Goal: Task Accomplishment & Management: Manage account settings

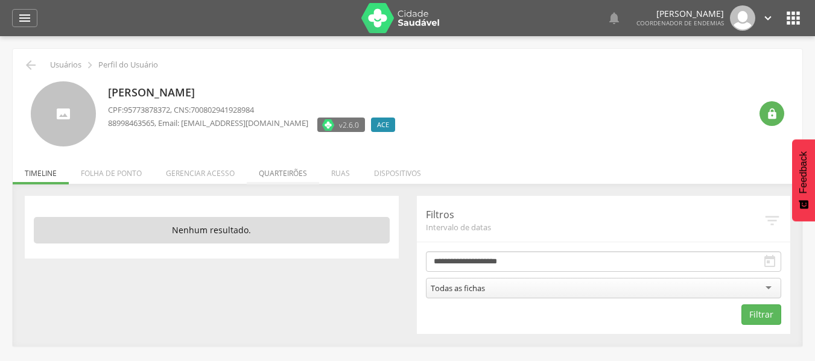
click at [289, 168] on li "Quarteirões" at bounding box center [283, 170] width 72 height 28
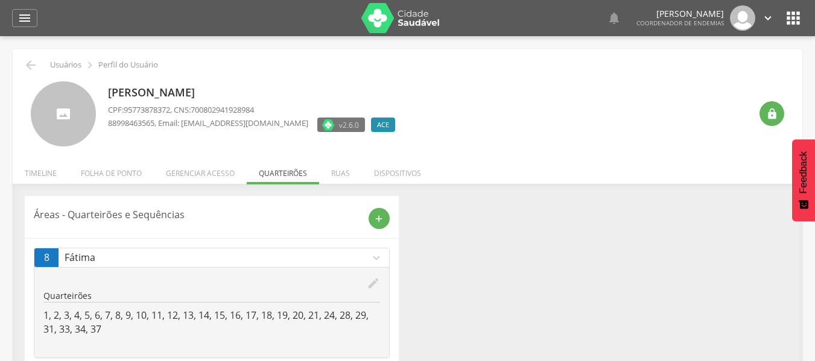
click at [375, 282] on icon "edit" at bounding box center [373, 283] width 13 height 13
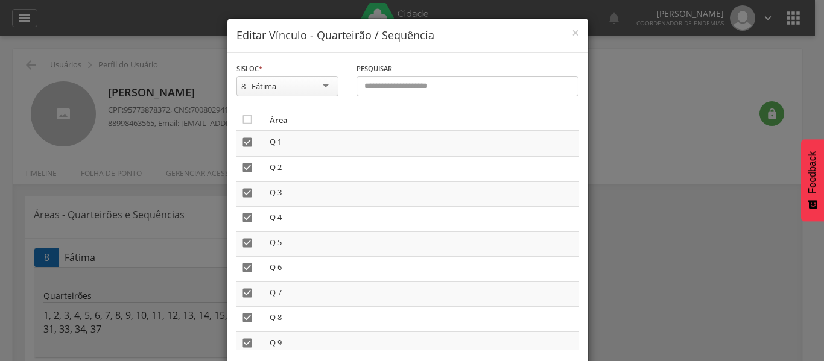
click at [249, 121] on th "" at bounding box center [250, 120] width 28 height 22
click at [243, 118] on icon "" at bounding box center [247, 119] width 12 height 12
click at [244, 119] on icon "" at bounding box center [247, 119] width 12 height 12
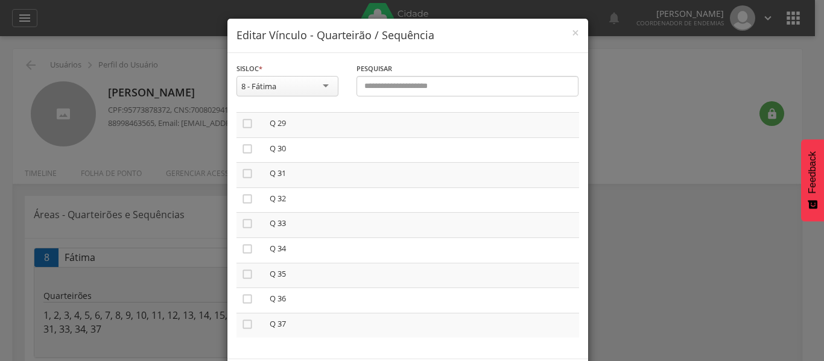
scroll to position [56, 0]
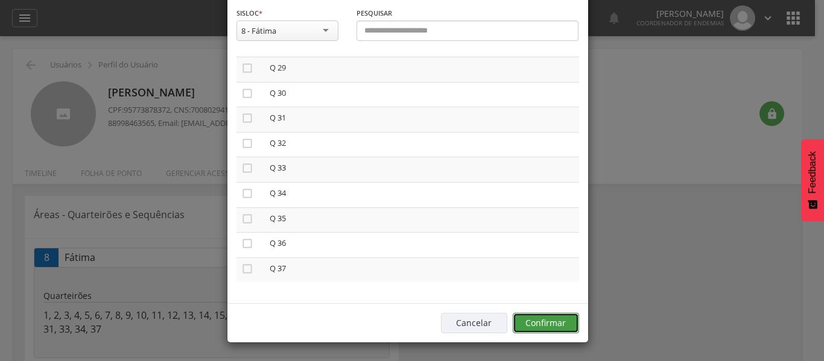
click at [541, 327] on button "Confirmar" at bounding box center [546, 323] width 66 height 21
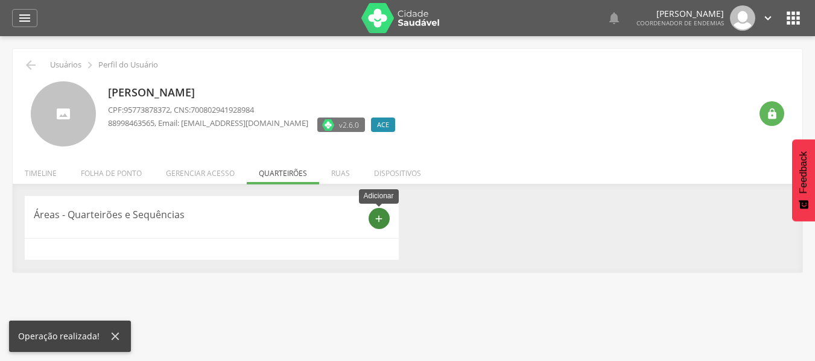
click at [388, 218] on div "add" at bounding box center [379, 218] width 21 height 21
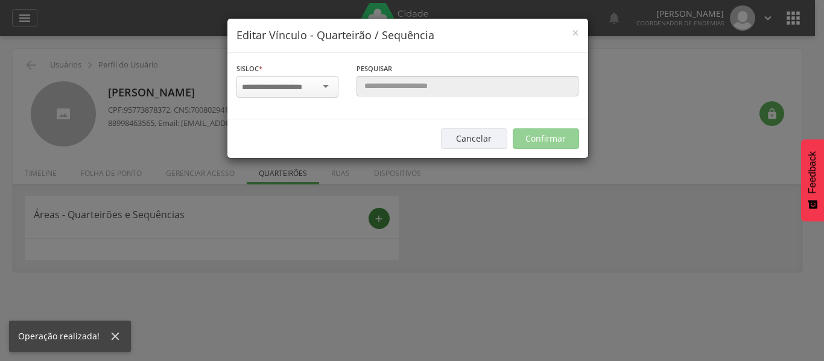
scroll to position [0, 0]
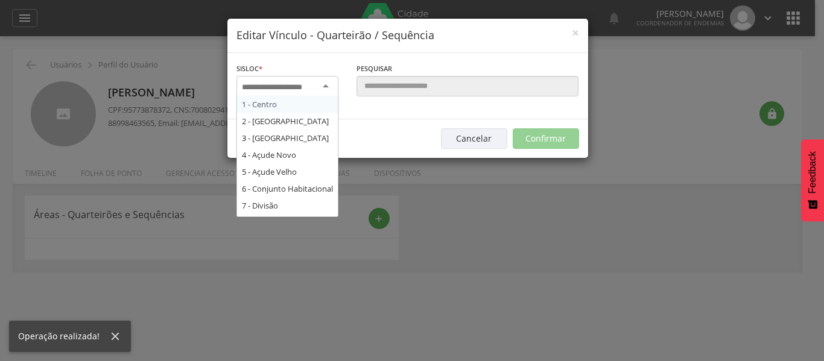
click at [310, 83] on input "select-one" at bounding box center [279, 87] width 74 height 11
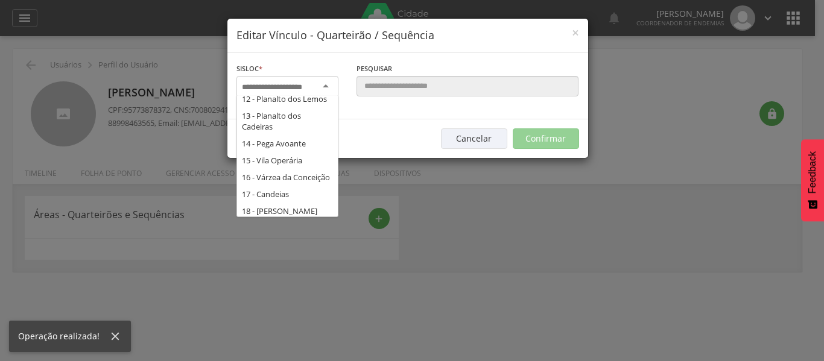
scroll to position [255, 0]
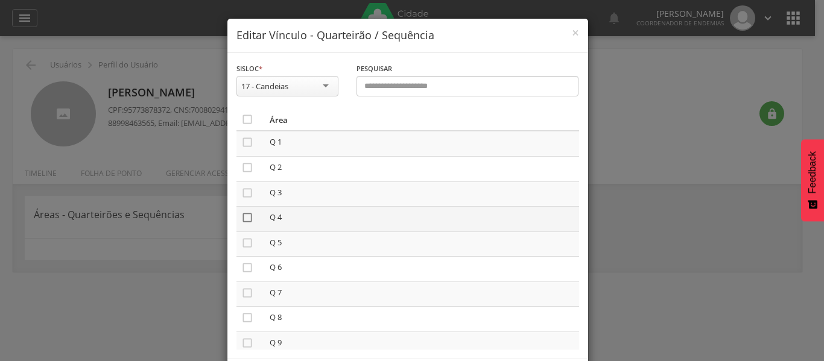
click at [245, 215] on icon "" at bounding box center [247, 218] width 12 height 12
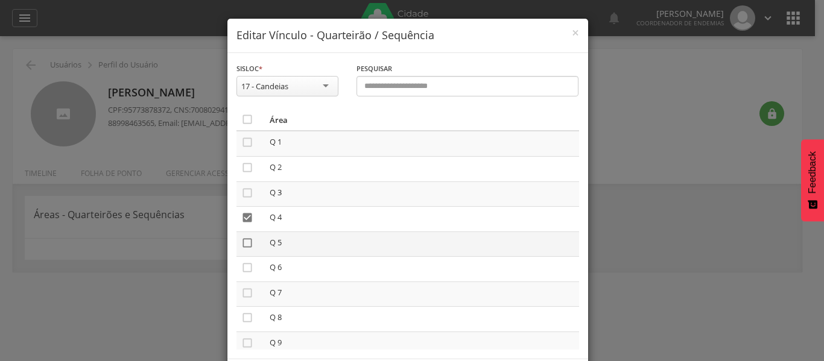
click at [243, 244] on icon "" at bounding box center [247, 243] width 12 height 12
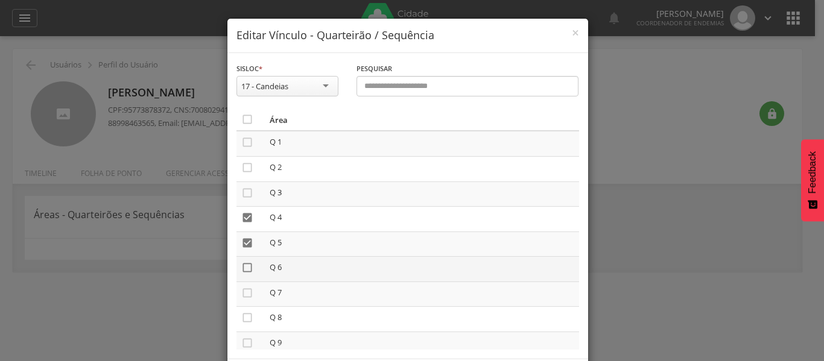
click at [241, 265] on icon "" at bounding box center [247, 268] width 12 height 12
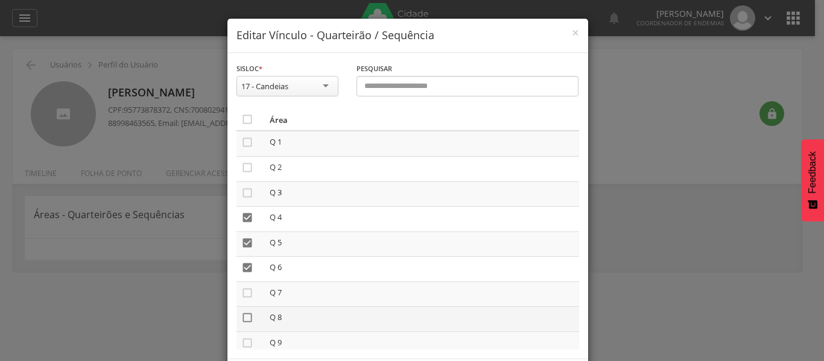
click at [241, 318] on icon "" at bounding box center [247, 318] width 12 height 12
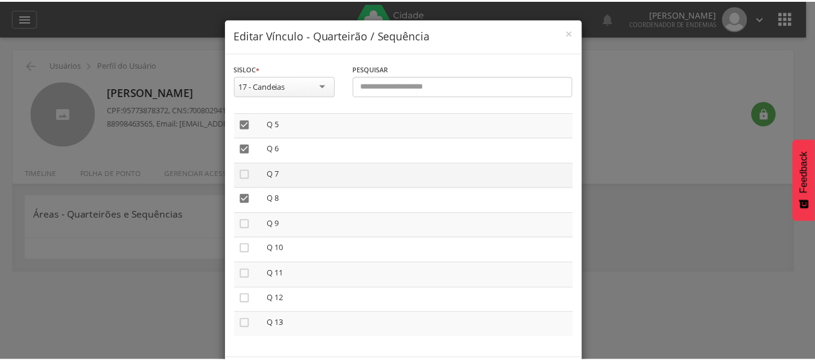
scroll to position [56, 0]
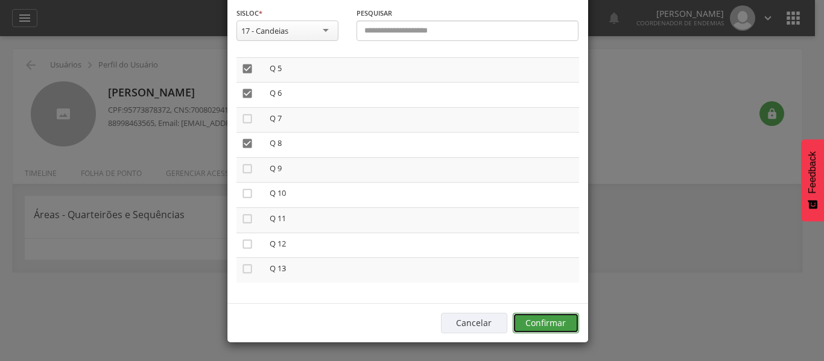
click at [557, 328] on button "Confirmar" at bounding box center [546, 323] width 66 height 21
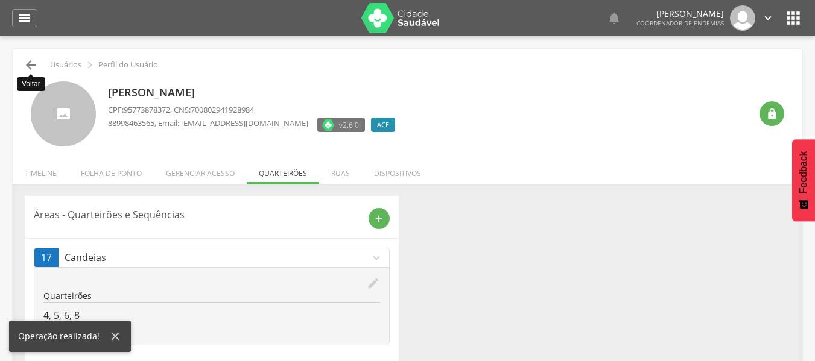
click at [31, 62] on icon "" at bounding box center [31, 65] width 14 height 14
